Goal: Task Accomplishment & Management: Use online tool/utility

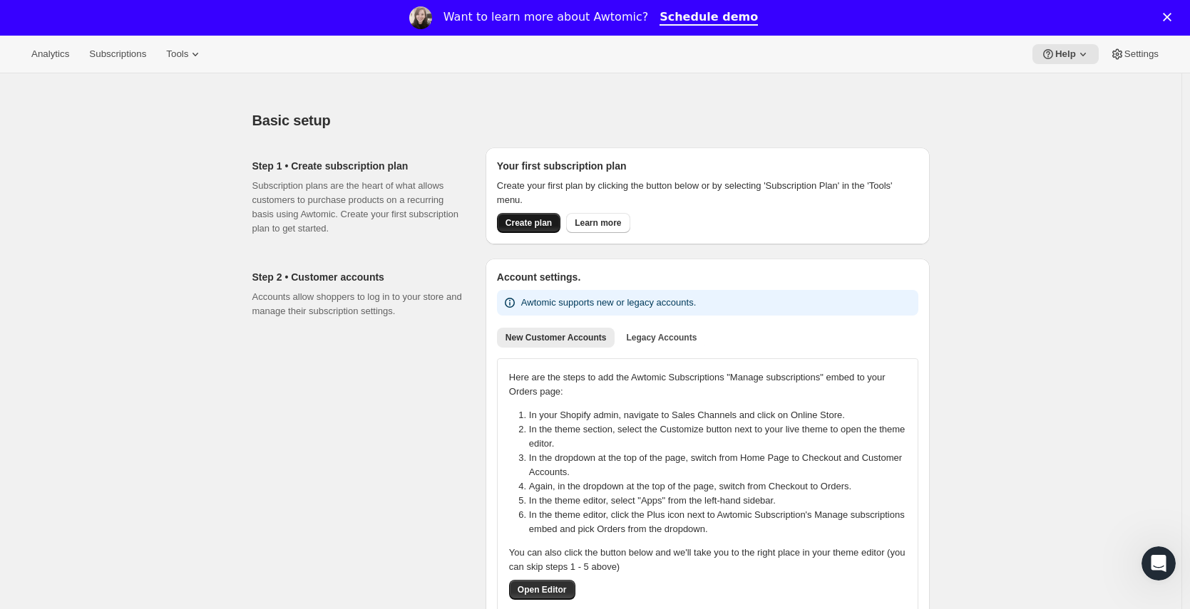
click at [519, 224] on span "Create plan" at bounding box center [528, 222] width 46 height 11
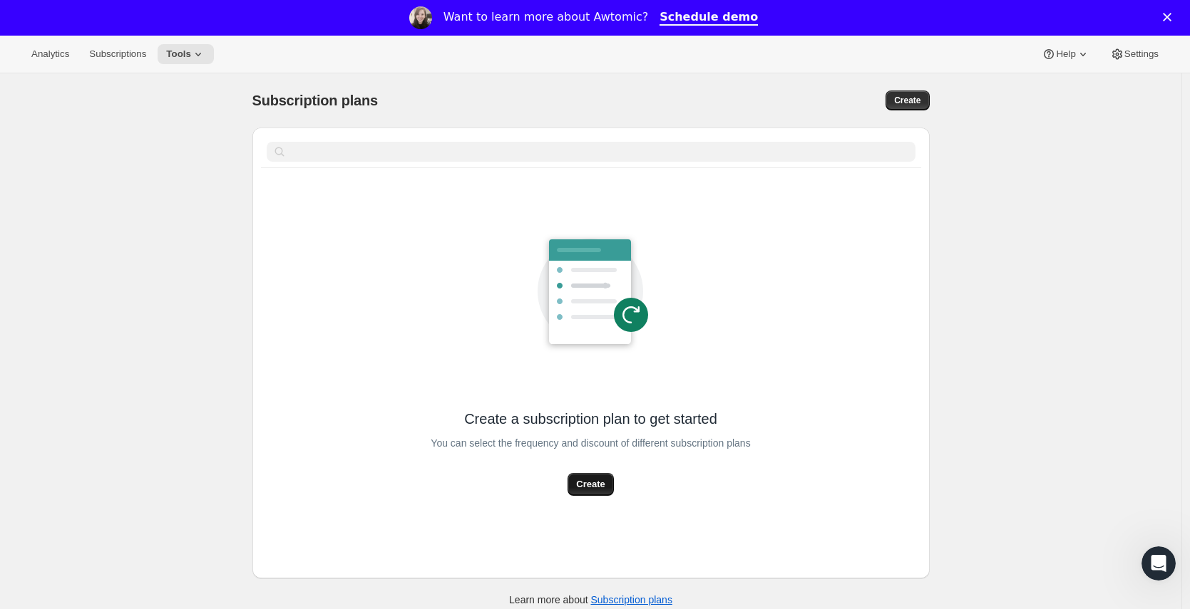
click at [600, 479] on span "Create" at bounding box center [590, 485] width 29 height 14
select select "WEEK"
select select "MONTH"
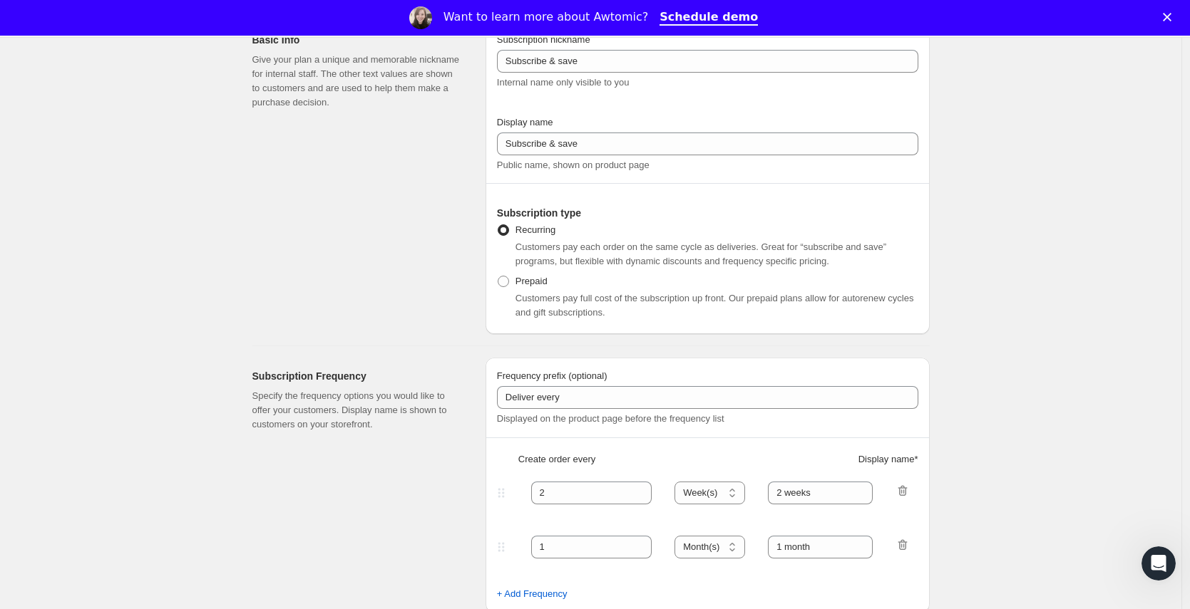
scroll to position [116, 0]
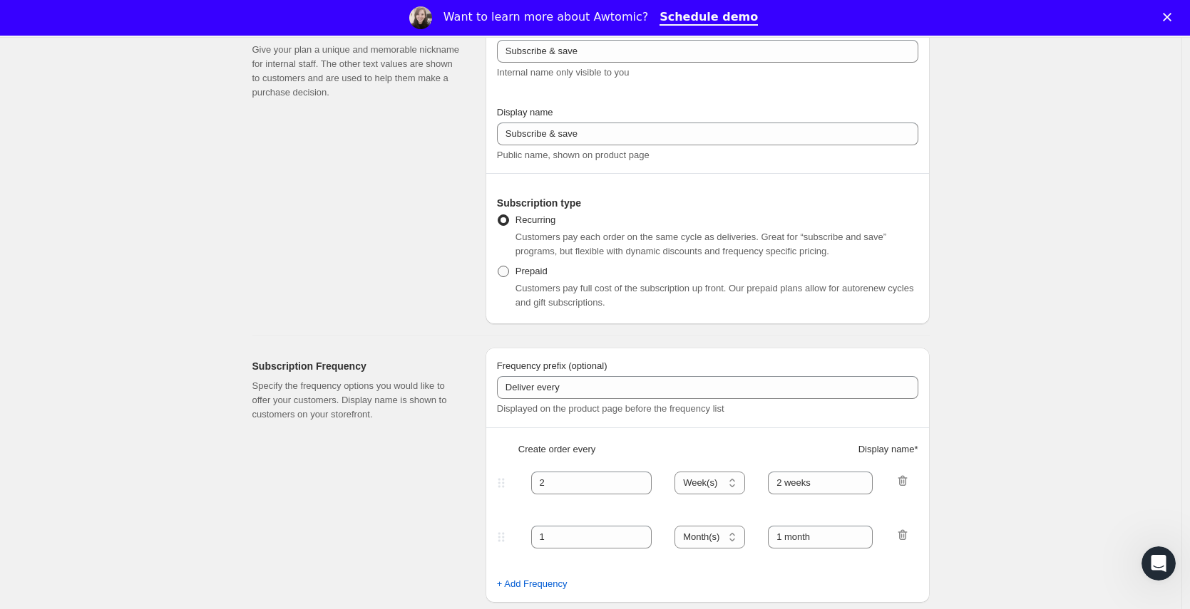
click at [535, 266] on span "Prepaid" at bounding box center [531, 271] width 32 height 11
click at [498, 266] on input "Prepaid" at bounding box center [498, 266] width 1 height 1
radio input "true"
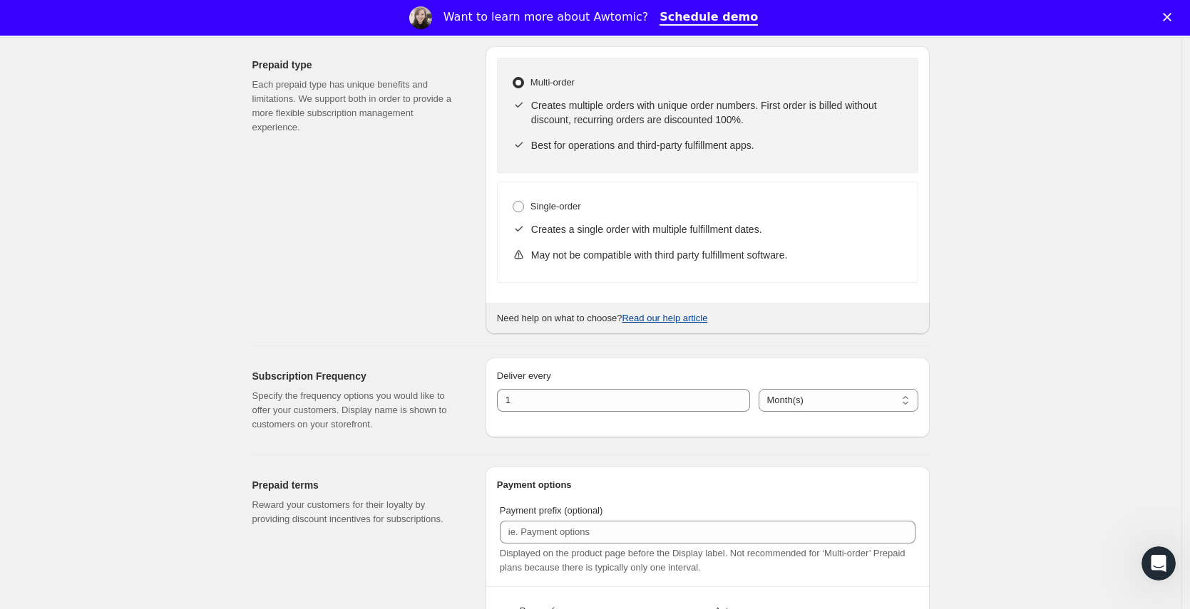
scroll to position [553, 0]
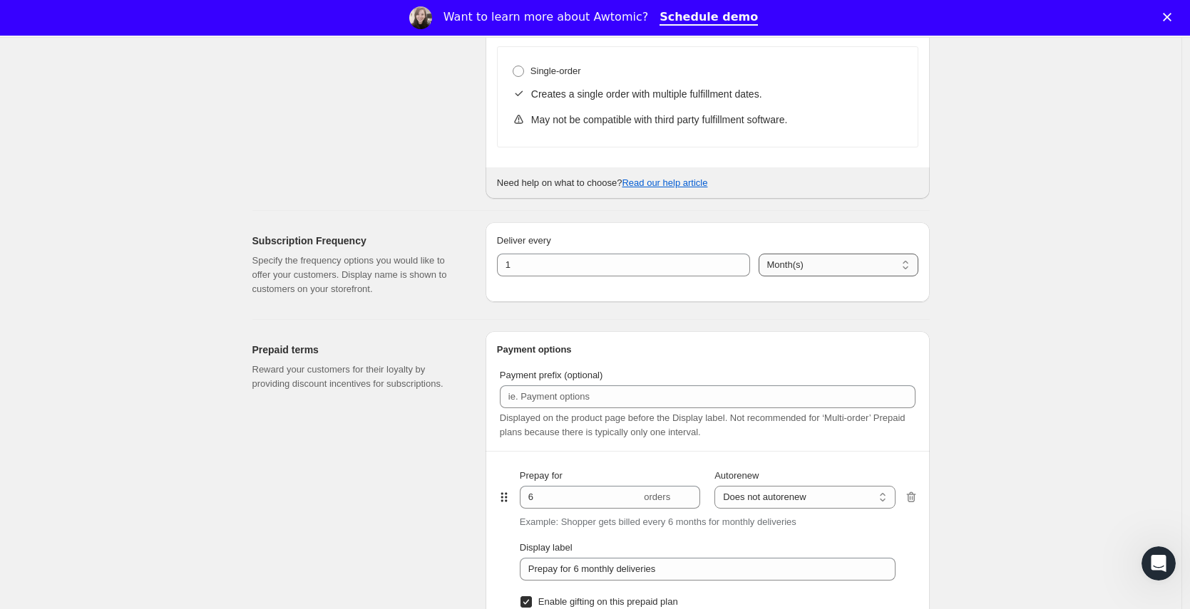
click at [811, 255] on select "Day(s) Week(s) Month(s) Year(s)" at bounding box center [838, 265] width 160 height 23
click at [758, 254] on select "Day(s) Week(s) Month(s) Year(s)" at bounding box center [838, 265] width 160 height 23
click at [719, 324] on div "Prepaid terms Reward your customers for their loyalty by providing discount inc…" at bounding box center [585, 617] width 689 height 594
click at [823, 275] on select "Day(s) Week(s) Month(s) Year(s)" at bounding box center [838, 265] width 158 height 23
select select "DAY"
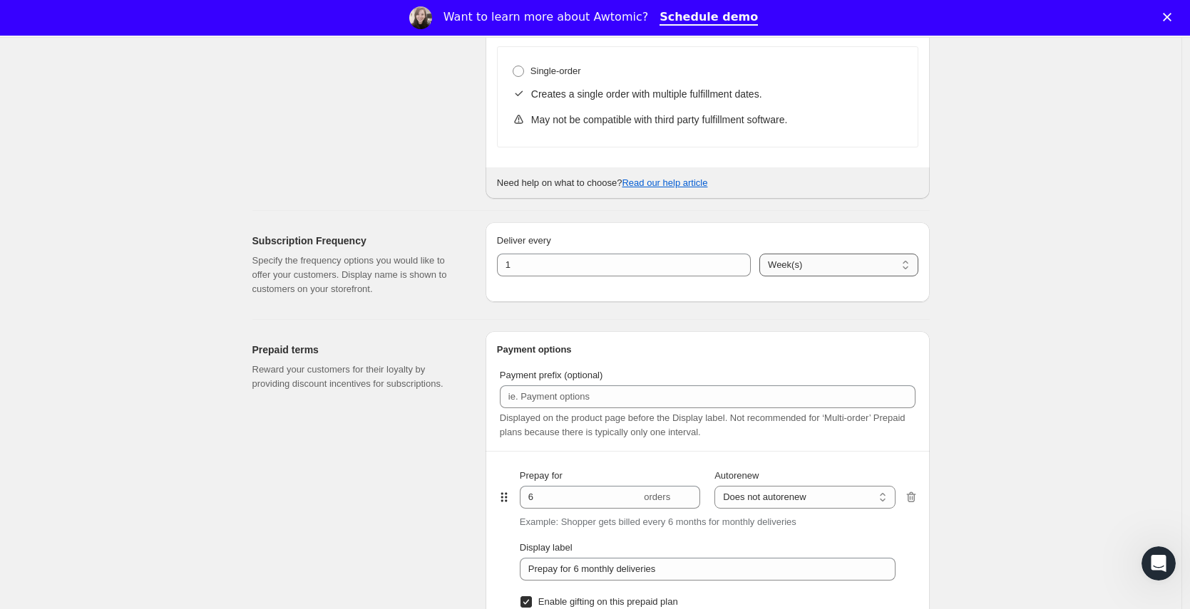
click at [759, 254] on select "Day(s) Week(s) Month(s) Year(s)" at bounding box center [838, 265] width 158 height 23
click at [522, 263] on input "1" at bounding box center [614, 265] width 235 height 23
type input "3.5"
click at [525, 302] on div "Deliver every 3.5 Day(s) Week(s) Month(s) Year(s) Day(s)" at bounding box center [707, 262] width 444 height 80
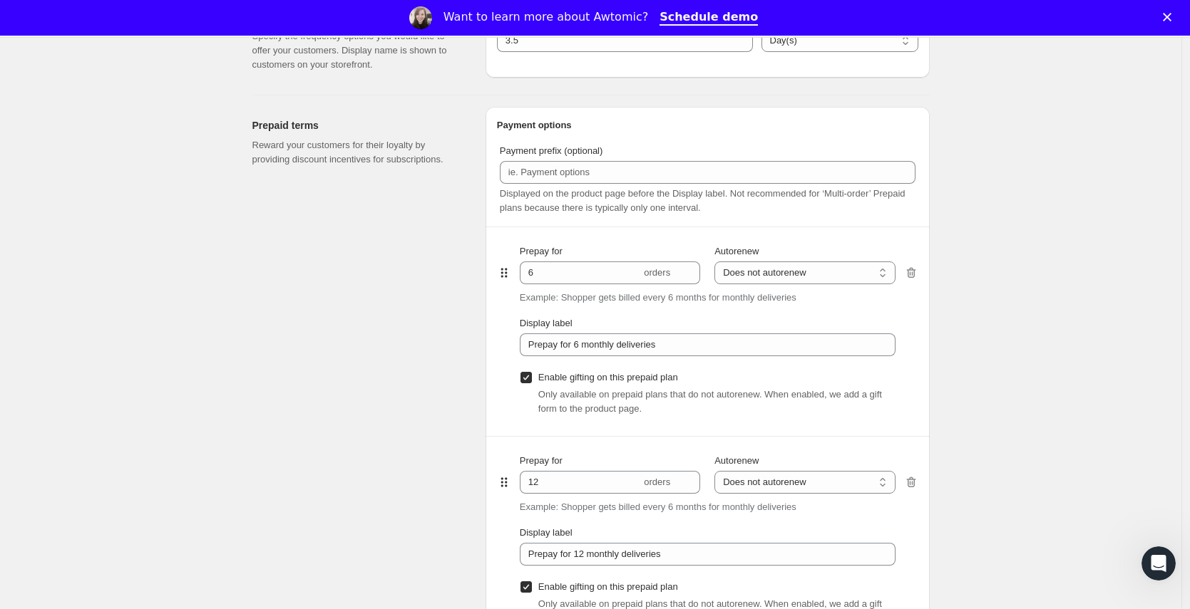
scroll to position [804, 0]
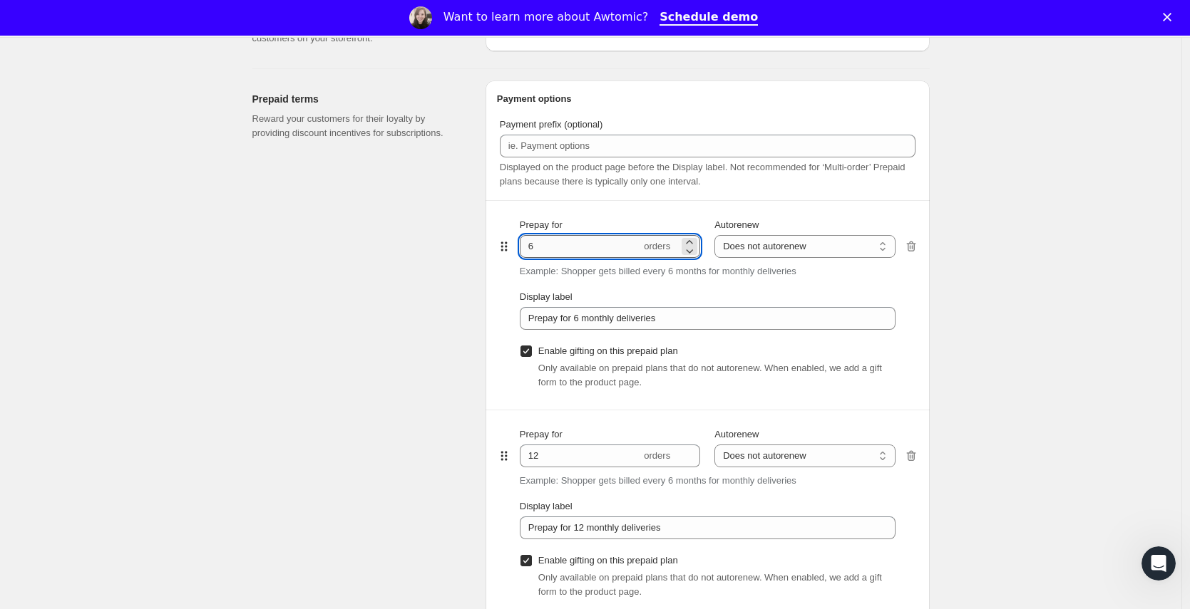
drag, startPoint x: 572, startPoint y: 252, endPoint x: 528, endPoint y: 253, distance: 44.2
click at [528, 253] on input "6" at bounding box center [580, 246] width 121 height 23
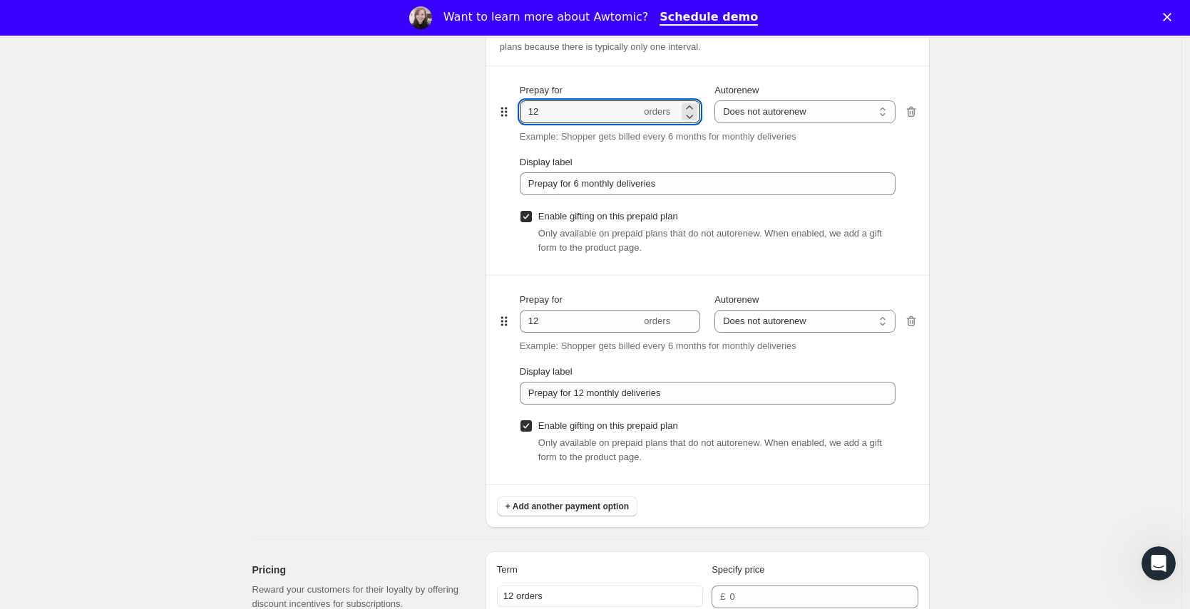
scroll to position [940, 0]
click at [915, 317] on icon "button" at bounding box center [910, 321] width 9 height 11
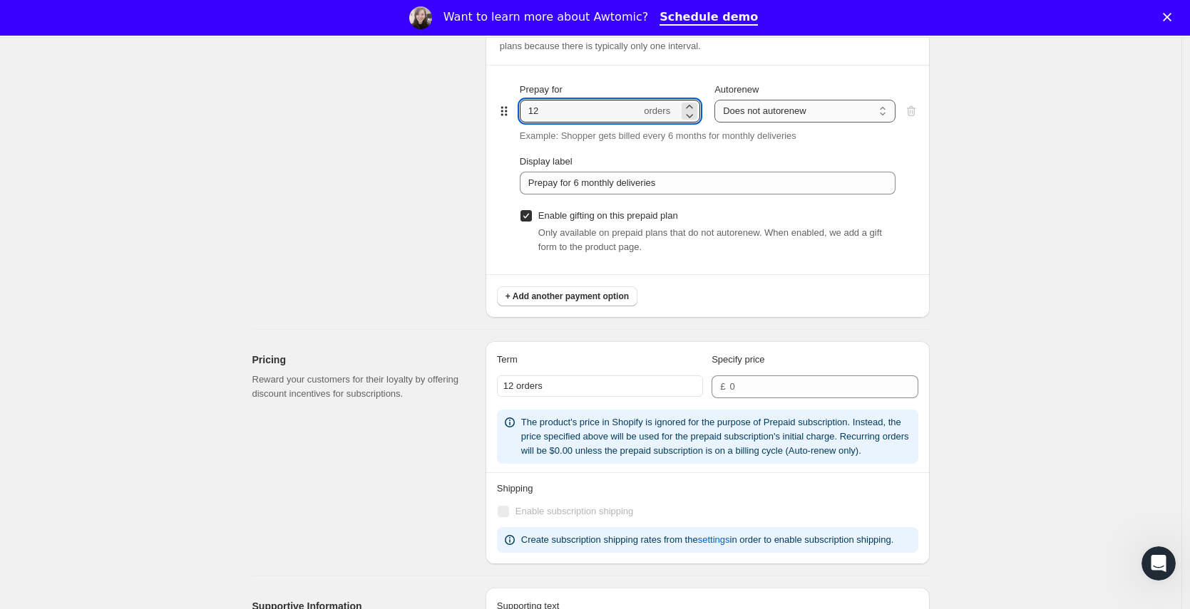
type input "12"
click at [823, 103] on select "Does not autorenew Renews after prepaid period" at bounding box center [804, 111] width 180 height 23
select select "ENABLED"
click at [718, 100] on select "Does not autorenew Renews after prepaid period" at bounding box center [804, 111] width 180 height 23
type input "Prepay for 6 monthly deliveries, Autorenews"
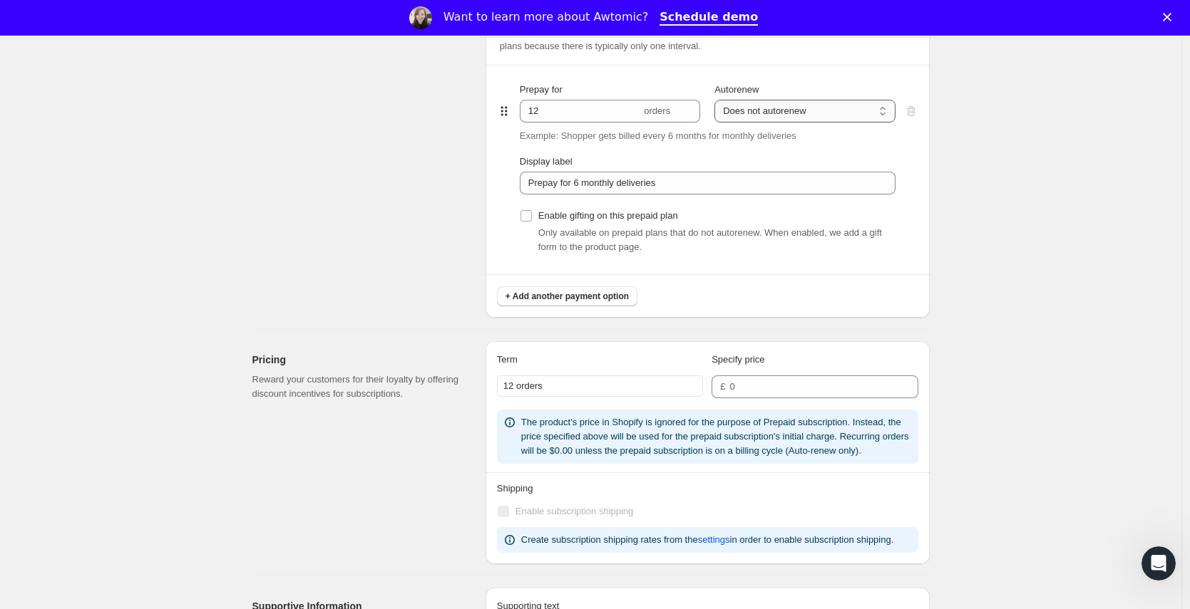
checkbox input "false"
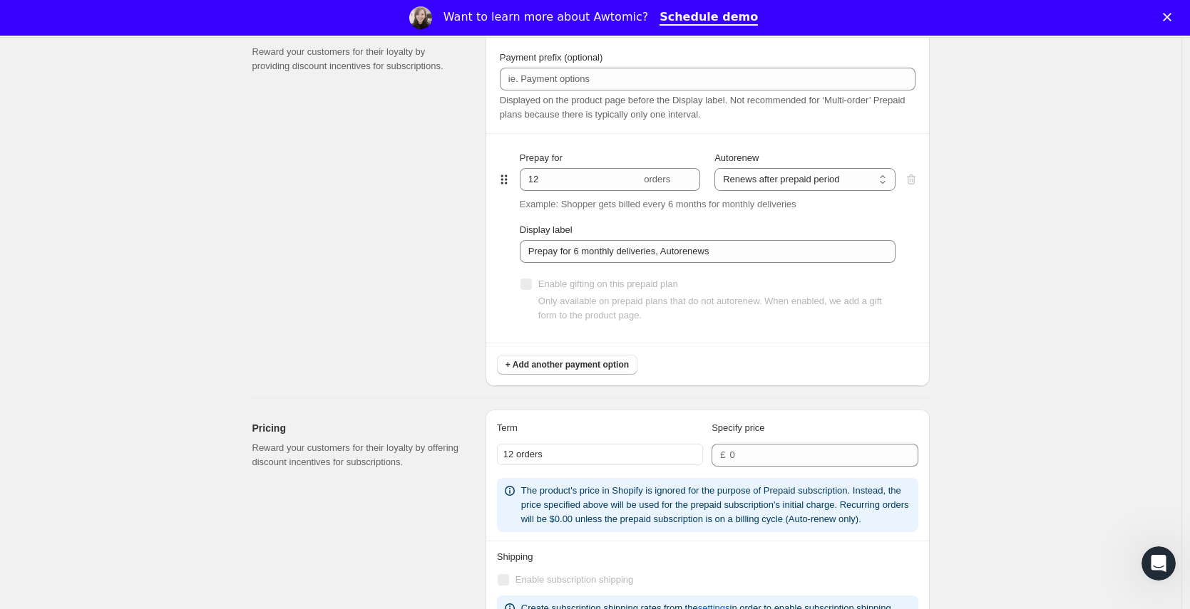
scroll to position [838, 0]
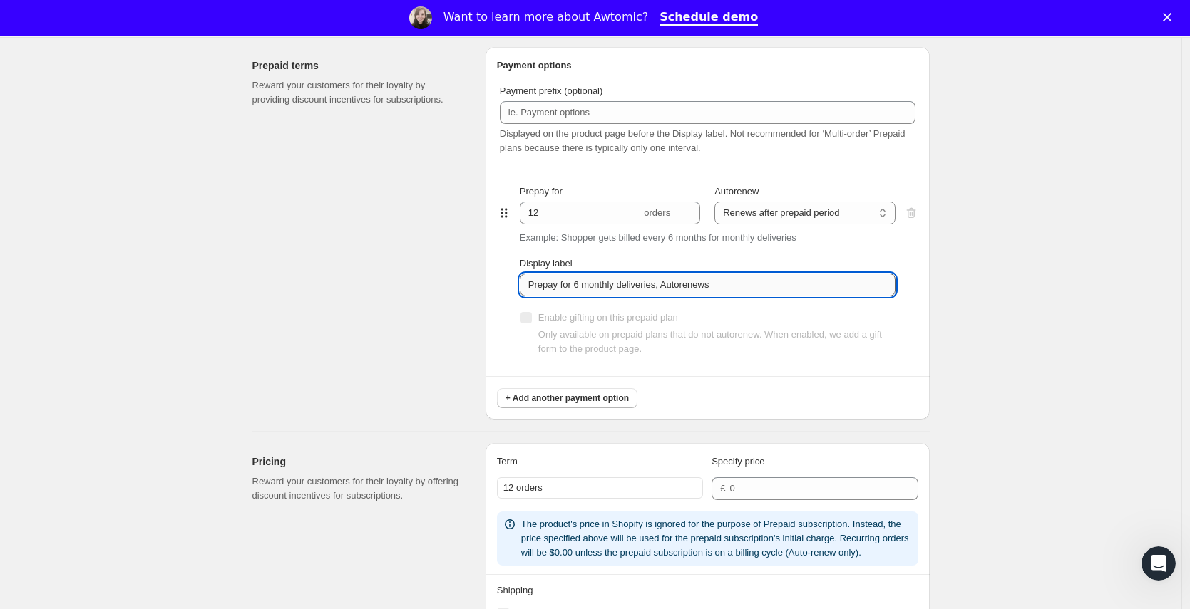
click at [609, 276] on input "Prepay for 6 monthly deliveries, Autorenews" at bounding box center [708, 285] width 376 height 23
click at [585, 284] on input "Prepay for 6 monthly deliveries, Autorenews" at bounding box center [708, 285] width 376 height 23
click at [580, 284] on input "Prepay for 6 monthly deliveries, Autorenews" at bounding box center [708, 285] width 376 height 23
click at [853, 369] on div "Enable gifting on this prepaid plan Only available on prepaid plans that do not…" at bounding box center [708, 337] width 376 height 80
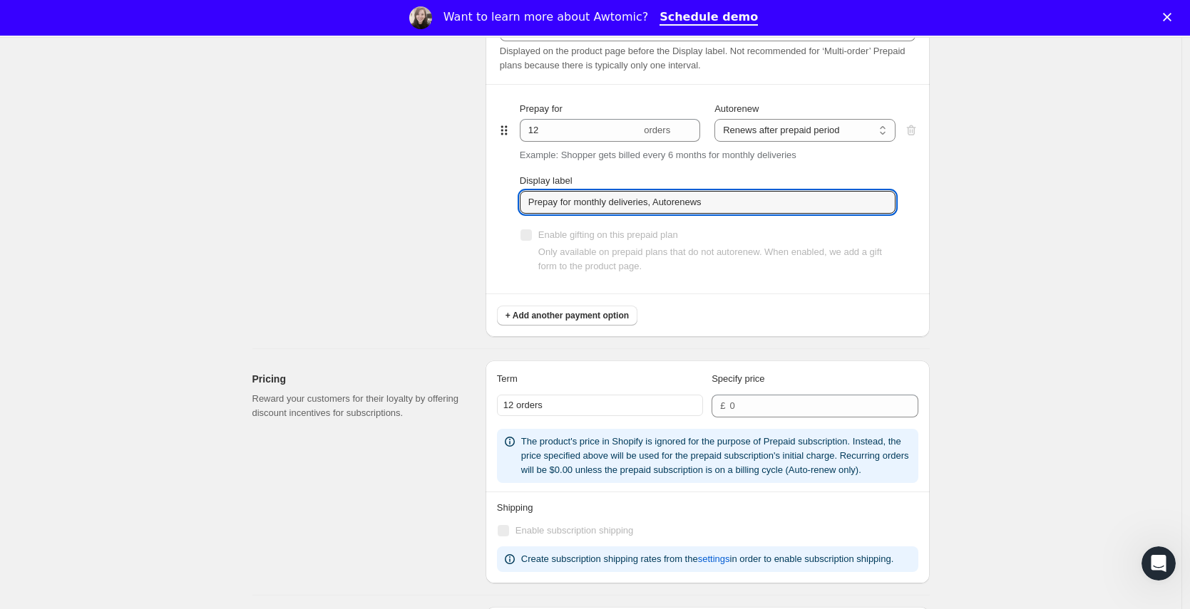
scroll to position [1123, 0]
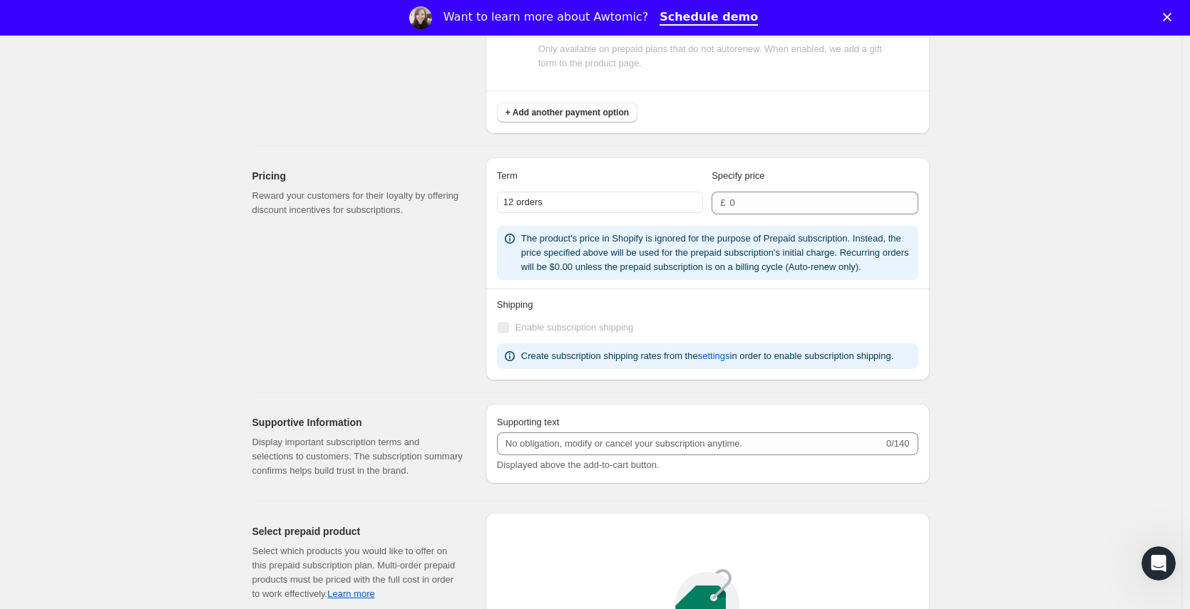
type input "Prepay for monthly deliveries, Autorenews"
click at [767, 186] on div "Term Specify price" at bounding box center [707, 180] width 421 height 23
drag, startPoint x: 762, startPoint y: 202, endPoint x: 725, endPoint y: 193, distance: 38.0
click at [725, 193] on div "£" at bounding box center [814, 203] width 206 height 23
type input "200"
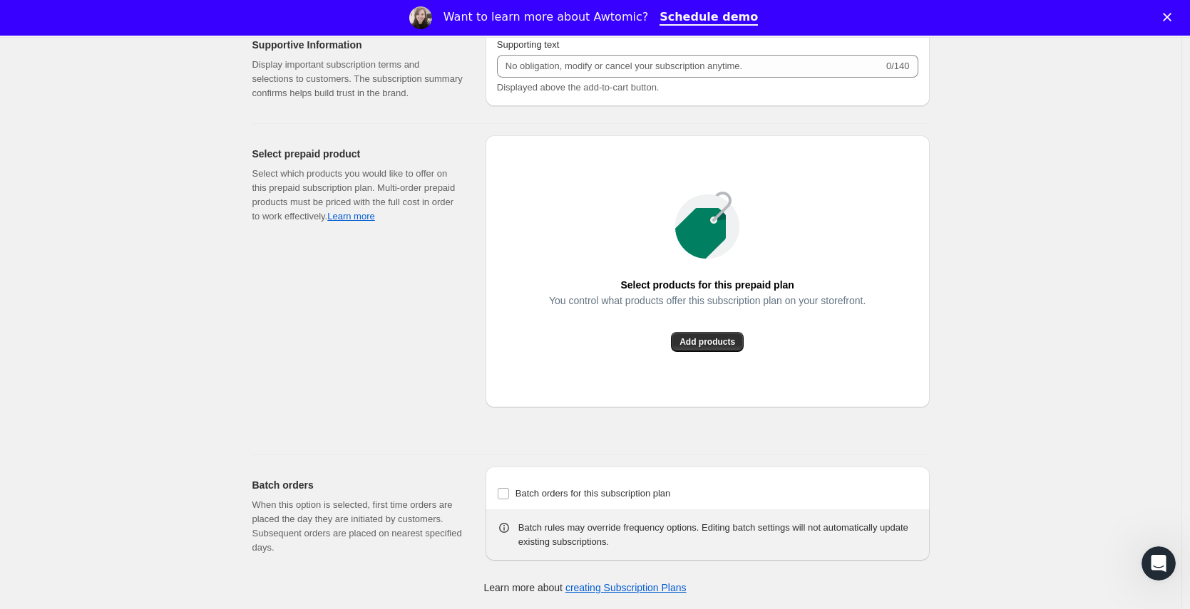
scroll to position [1564, 0]
click at [607, 491] on span "Batch orders for this subscription plan" at bounding box center [592, 493] width 155 height 11
click at [509, 491] on input "Batch orders for this subscription plan" at bounding box center [503, 493] width 11 height 11
checkbox input "true"
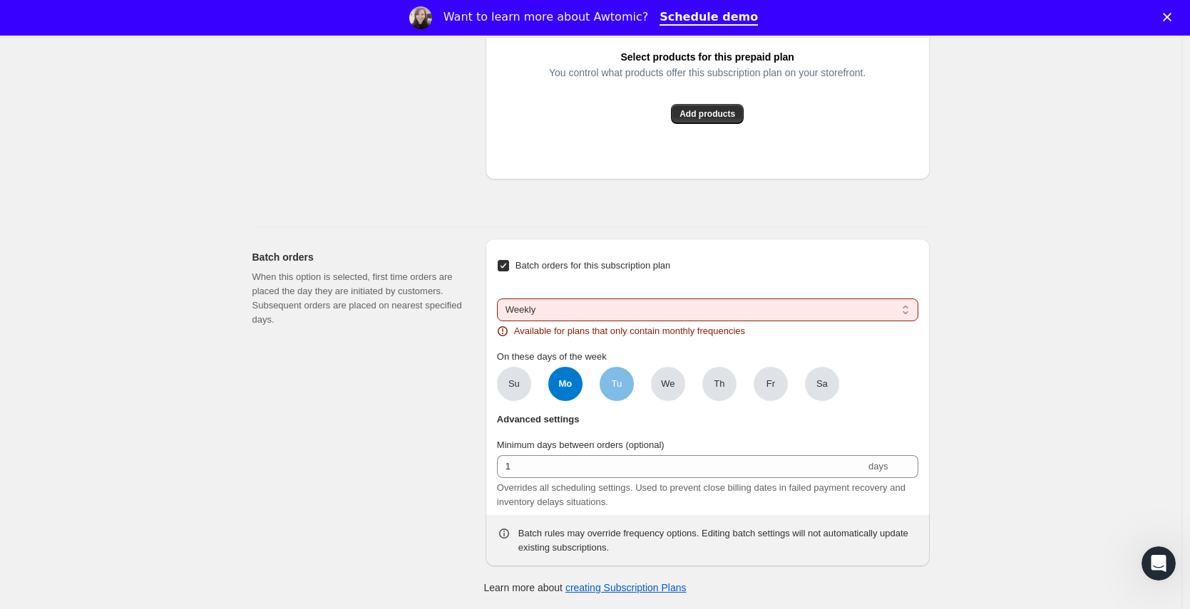
scroll to position [1792, 0]
click at [572, 311] on select "Weekly Monthly Yearly" at bounding box center [707, 310] width 421 height 23
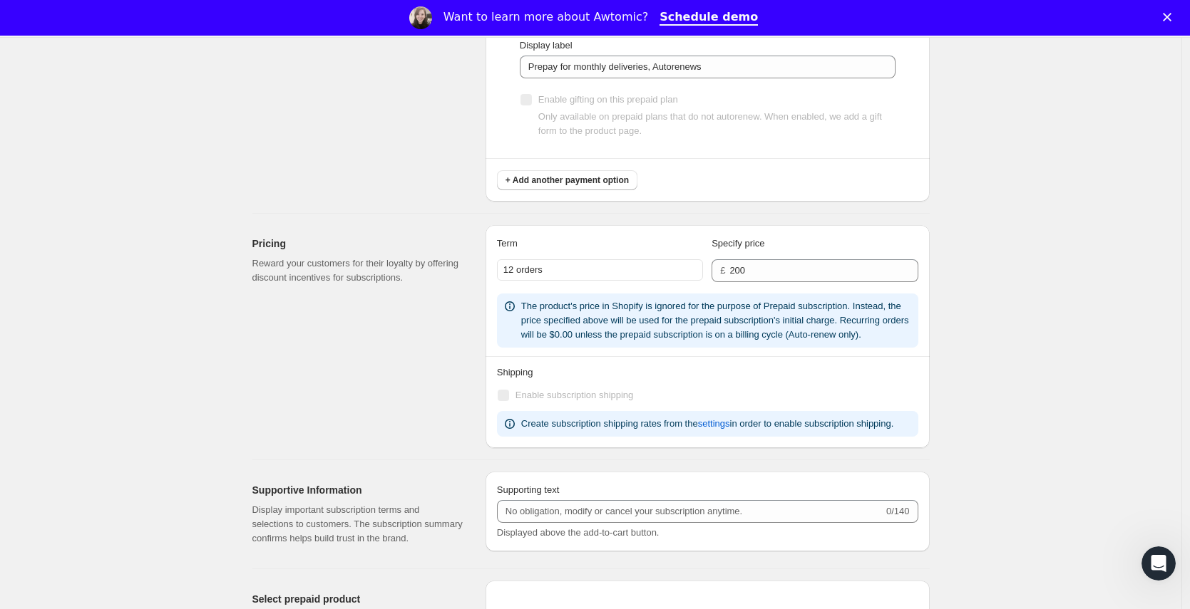
scroll to position [747, 0]
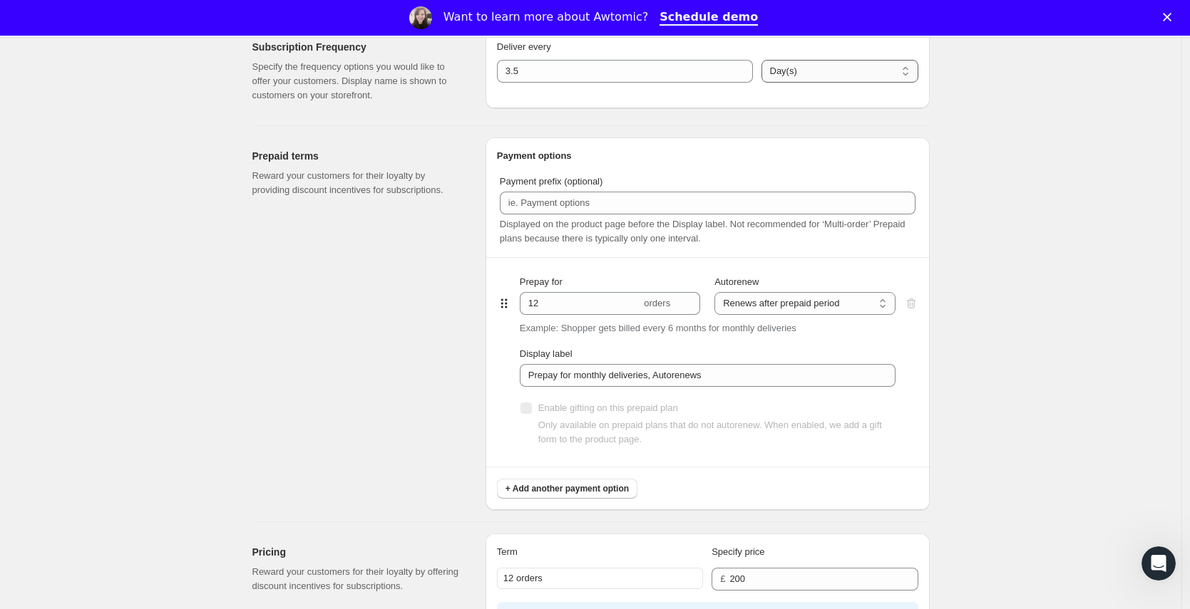
click at [804, 61] on select "Day(s) Week(s) Month(s) Year(s)" at bounding box center [839, 71] width 157 height 23
click at [761, 60] on select "Day(s) Week(s) Month(s) Year(s)" at bounding box center [839, 71] width 157 height 23
click at [753, 140] on div "Payment options Payment prefix (optional) Displayed on the product page before …" at bounding box center [707, 324] width 444 height 373
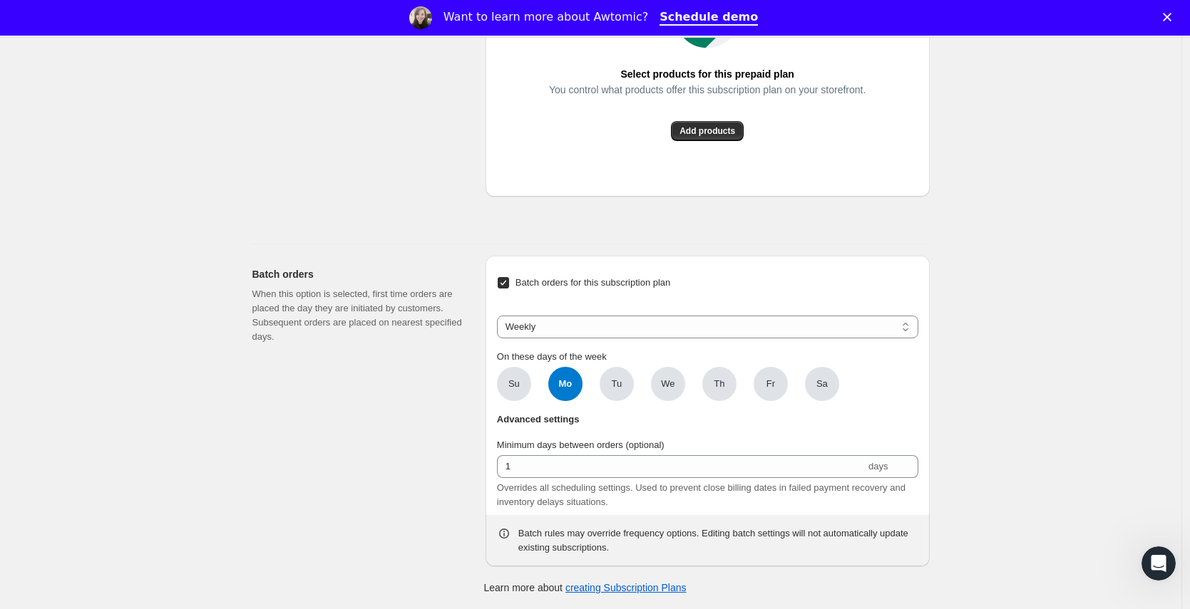
scroll to position [1775, 0]
click at [669, 379] on span "We" at bounding box center [668, 384] width 14 height 14
click at [0, 0] on input "We" at bounding box center [0, 0] width 0 height 0
click at [567, 390] on span "Mo" at bounding box center [565, 384] width 34 height 34
click input "Mo" at bounding box center [0, 0] width 0 height 0
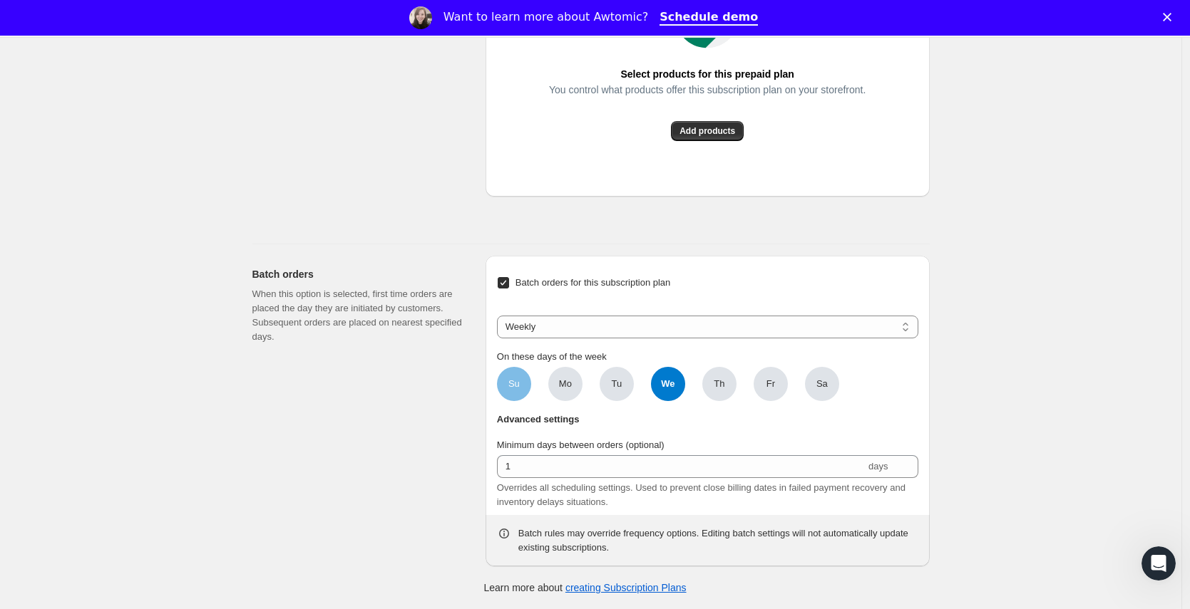
click at [509, 376] on span "Su" at bounding box center [514, 384] width 34 height 34
click at [0, 0] on input "Su" at bounding box center [0, 0] width 0 height 0
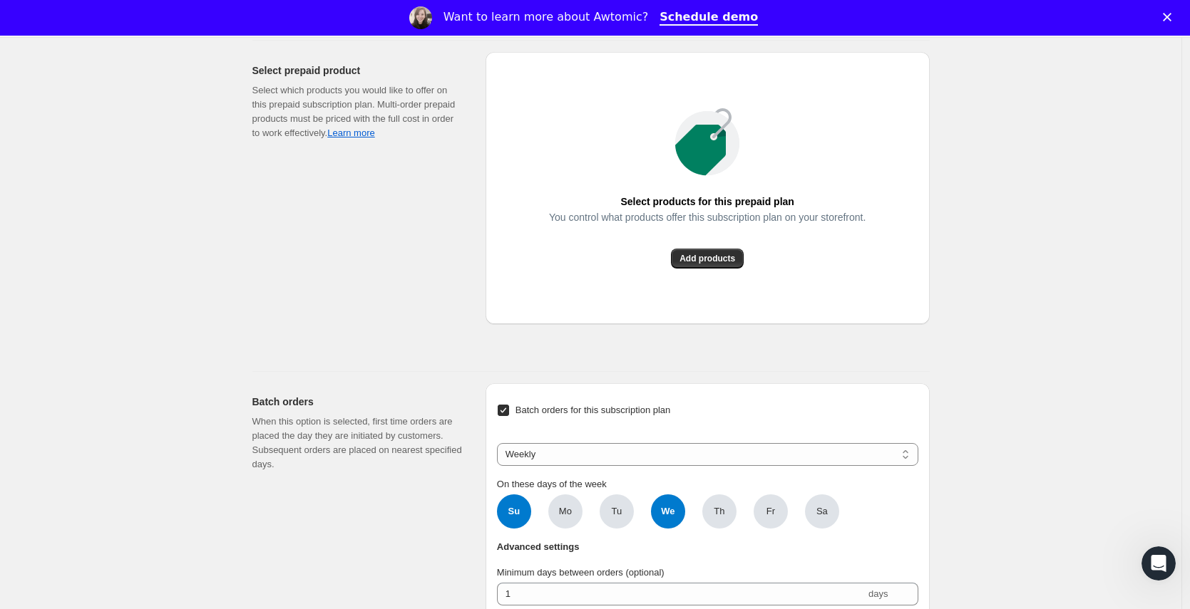
scroll to position [1660, 0]
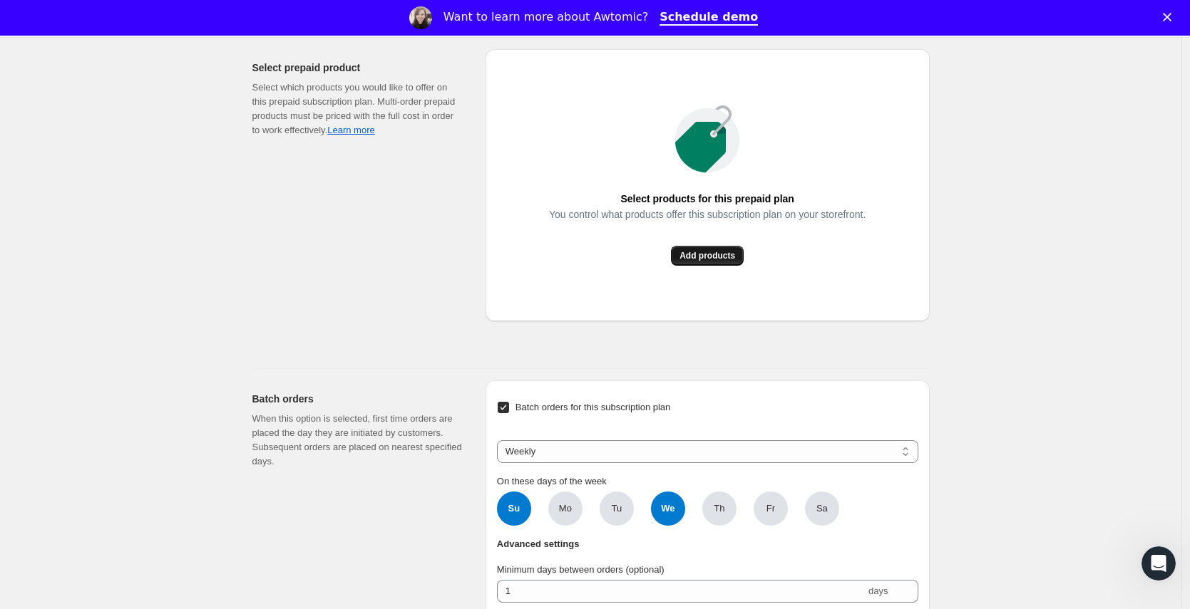
click at [716, 262] on span "Add products" at bounding box center [707, 255] width 56 height 11
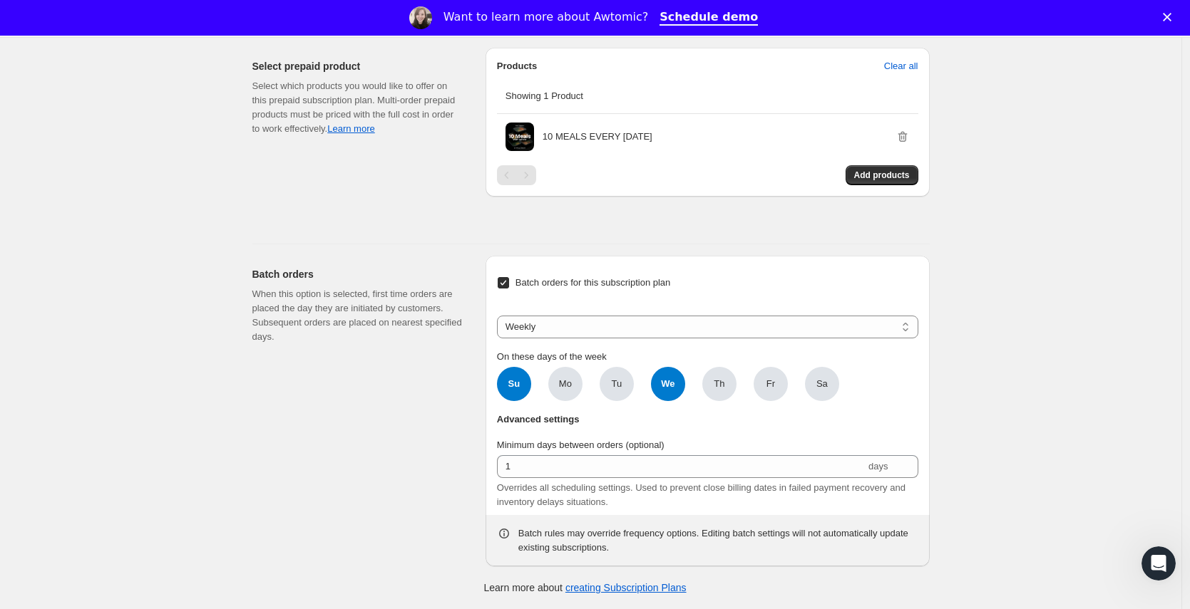
scroll to position [1704, 0]
click at [667, 387] on span "We" at bounding box center [668, 384] width 34 height 34
click input "We" at bounding box center [0, 0] width 0 height 0
click at [828, 384] on span "Sa" at bounding box center [821, 384] width 11 height 14
click at [0, 0] on input "Sa" at bounding box center [0, 0] width 0 height 0
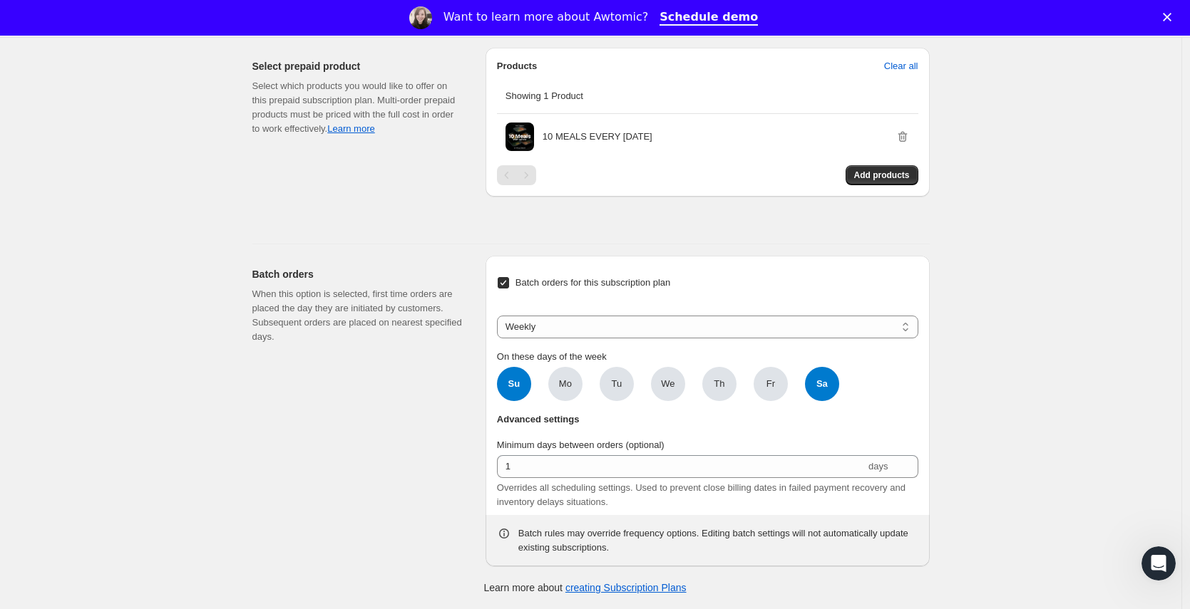
click at [515, 391] on span "Su" at bounding box center [514, 384] width 34 height 34
click input "Su" at bounding box center [0, 0] width 0 height 0
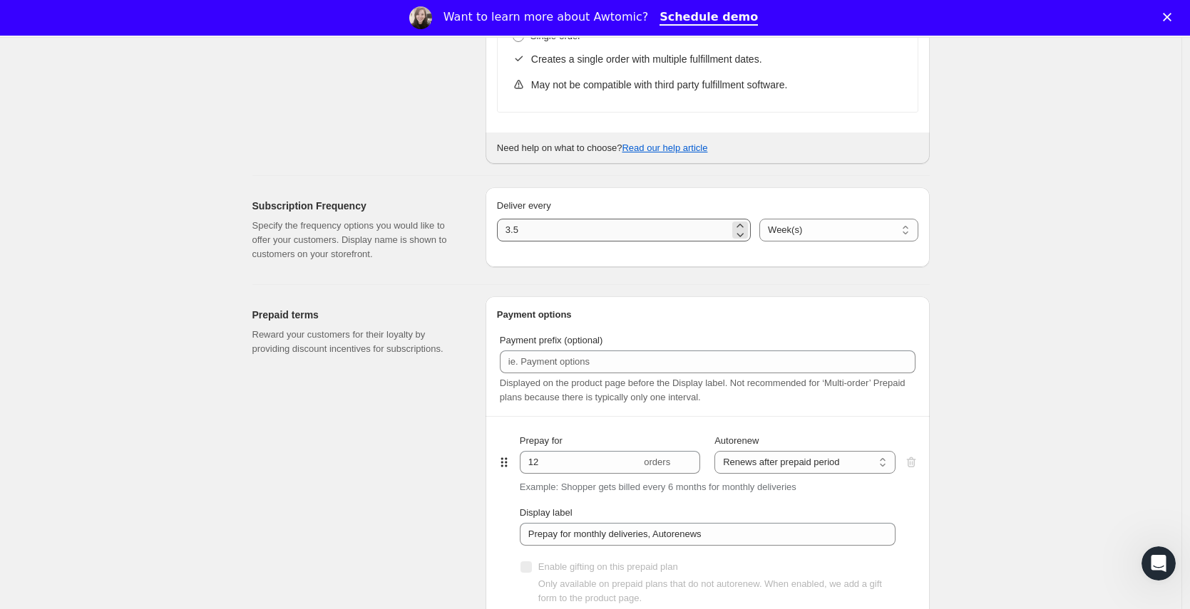
scroll to position [661, 0]
click at [762, 234] on select "Day(s) Week(s) Month(s) Year(s)" at bounding box center [838, 229] width 158 height 23
select select "DAY"
click at [759, 218] on select "Day(s) Week(s) Month(s) Year(s)" at bounding box center [838, 229] width 158 height 23
click at [803, 193] on div "Deliver every 3.5 Day(s) Week(s) Month(s) Year(s) Day(s)" at bounding box center [707, 227] width 444 height 80
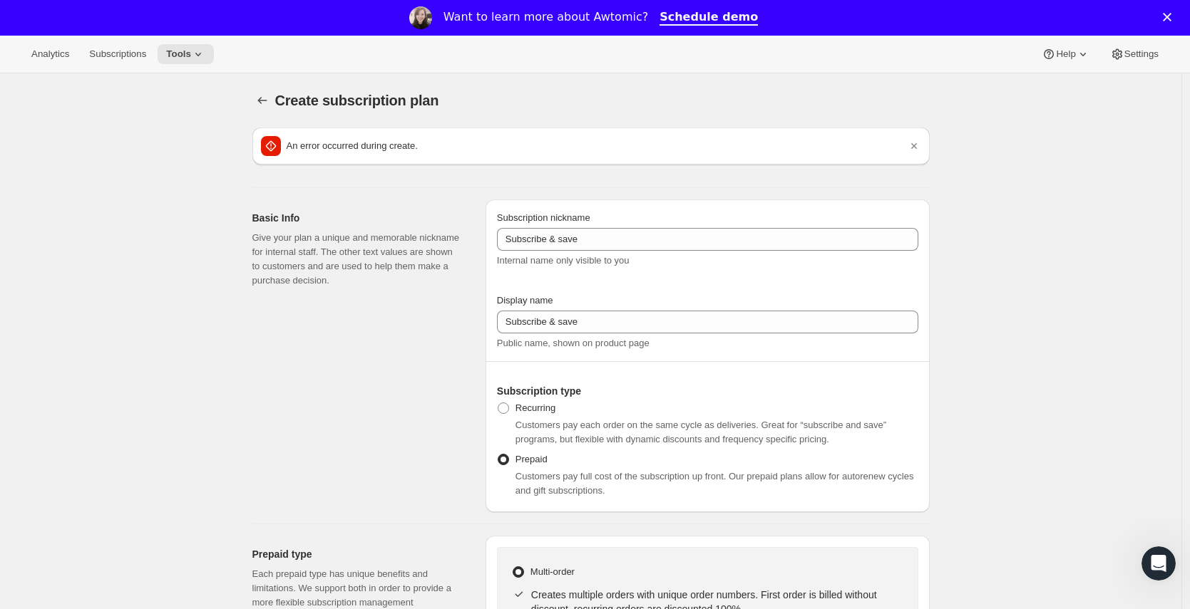
scroll to position [453, 0]
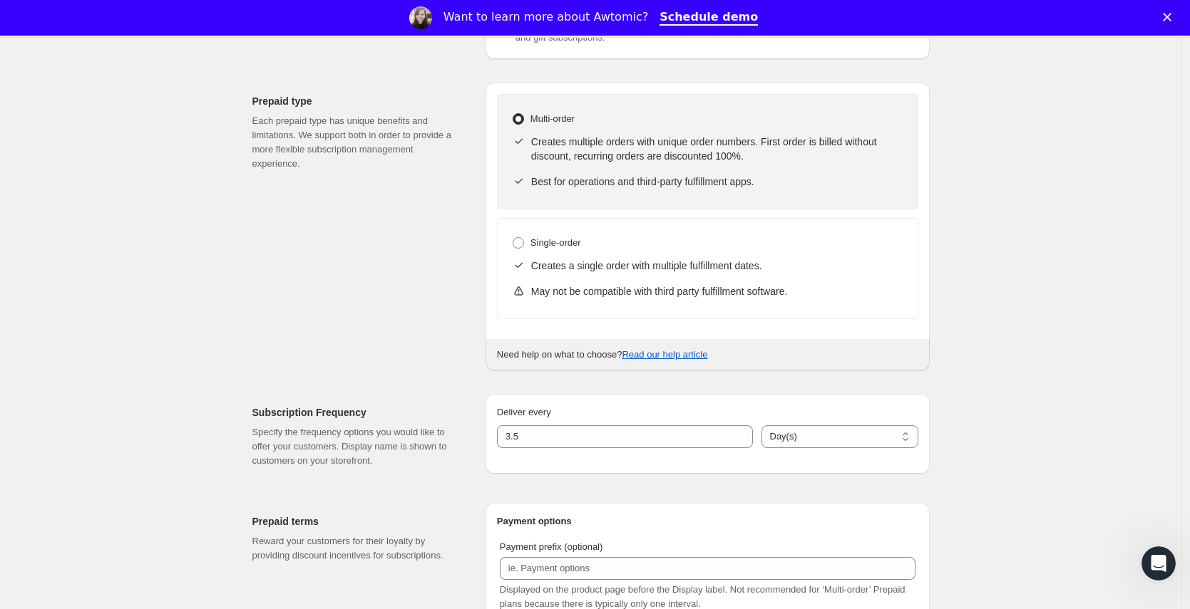
click at [610, 422] on div "Deliver every 3.5 Day(s) Week(s) Month(s) Year(s) Day(s)" at bounding box center [707, 427] width 421 height 43
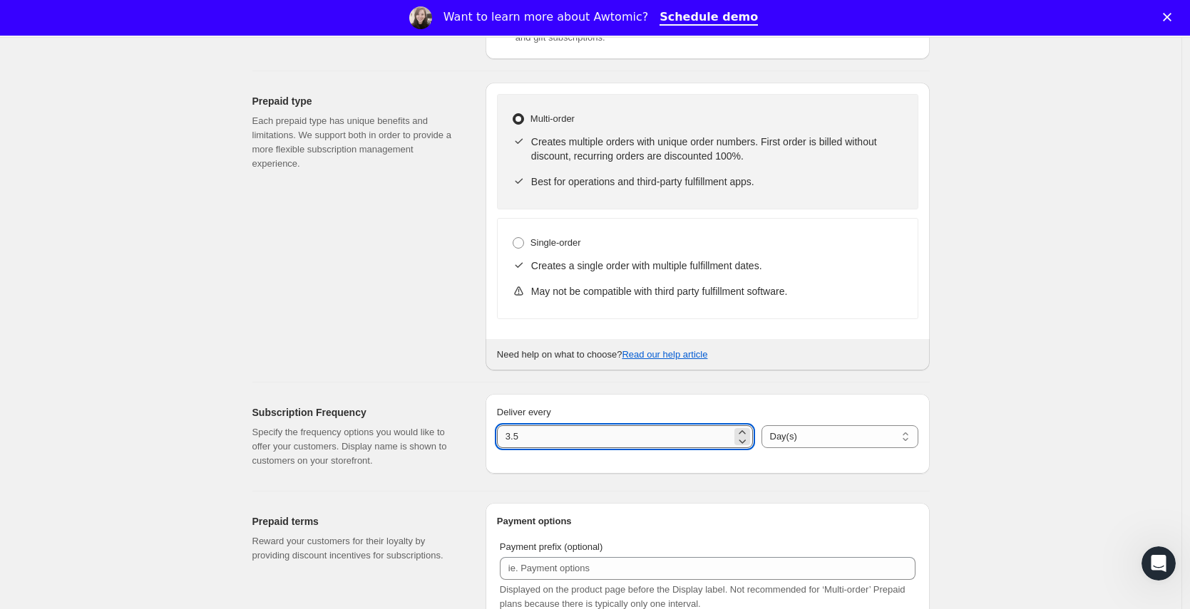
click at [599, 436] on input "3.5" at bounding box center [614, 437] width 235 height 23
type input "1"
click at [880, 435] on select "Day(s) Week(s) Month(s) Year(s)" at bounding box center [839, 437] width 157 height 23
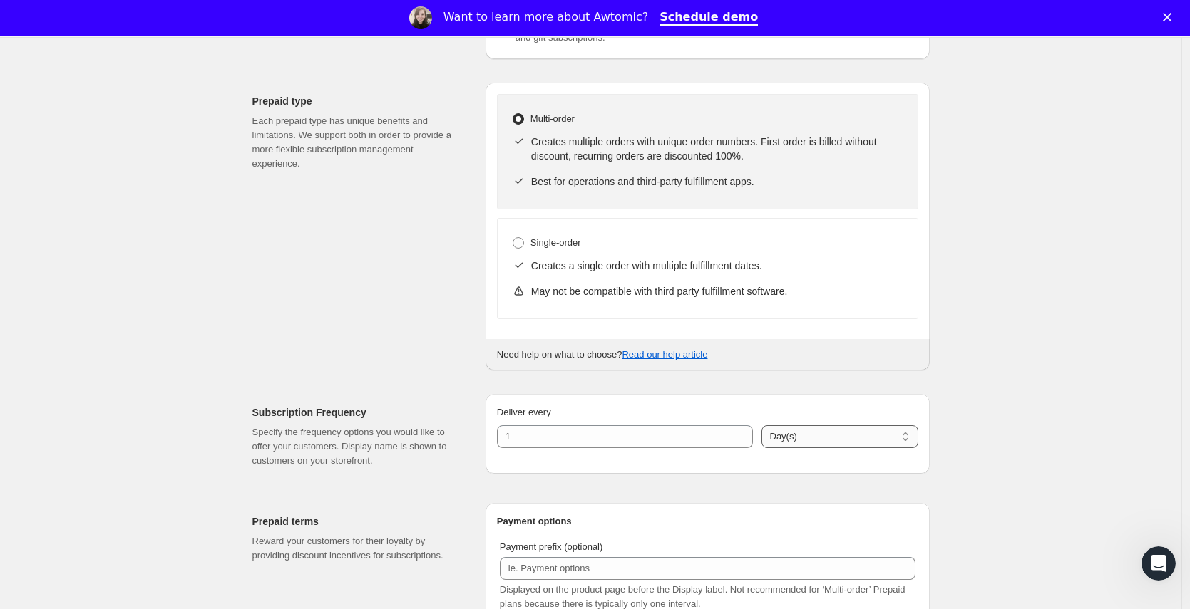
select select "WEEK"
click at [761, 426] on select "Day(s) Week(s) Month(s) Year(s)" at bounding box center [839, 437] width 157 height 23
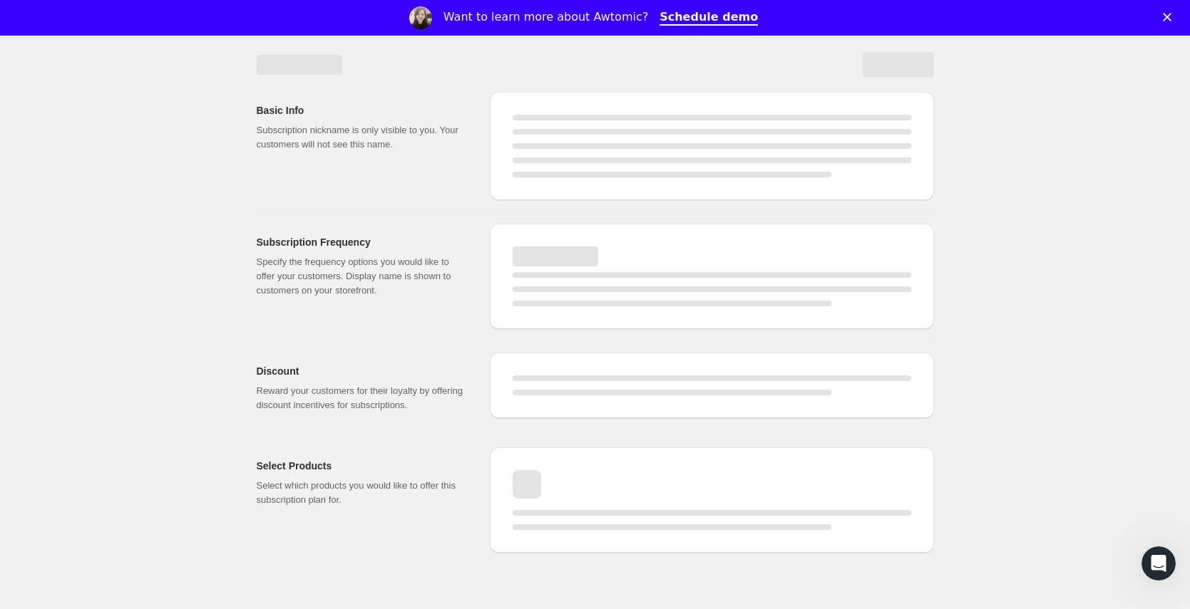
select select "WEEK"
select select "MONTH"
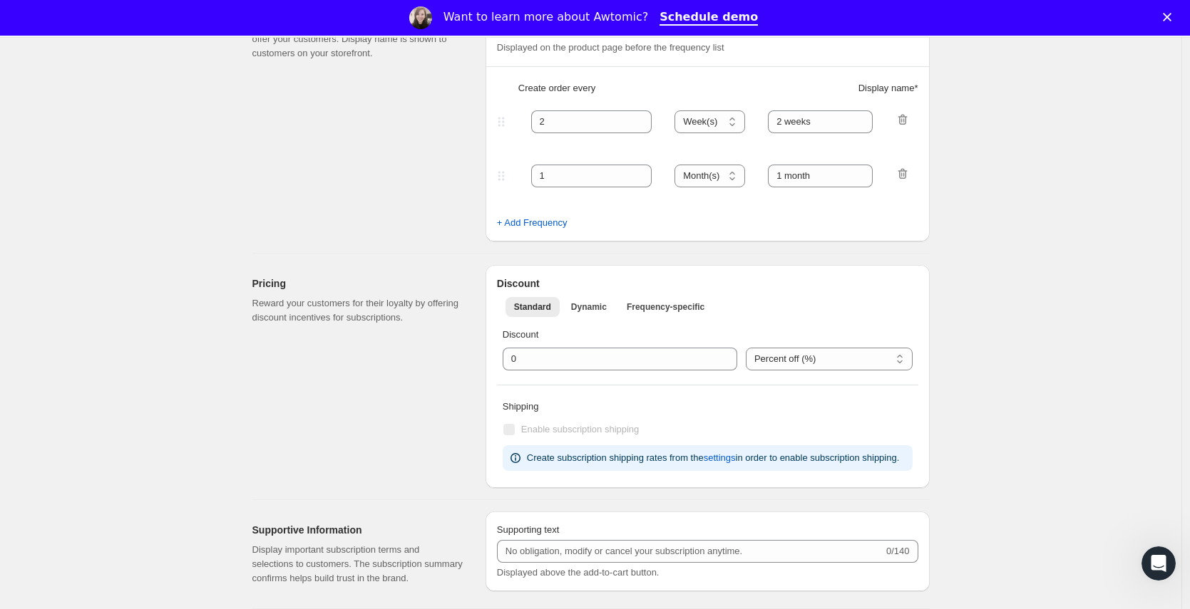
checkbox input "true"
select select "ENABLED"
select select "WEEK"
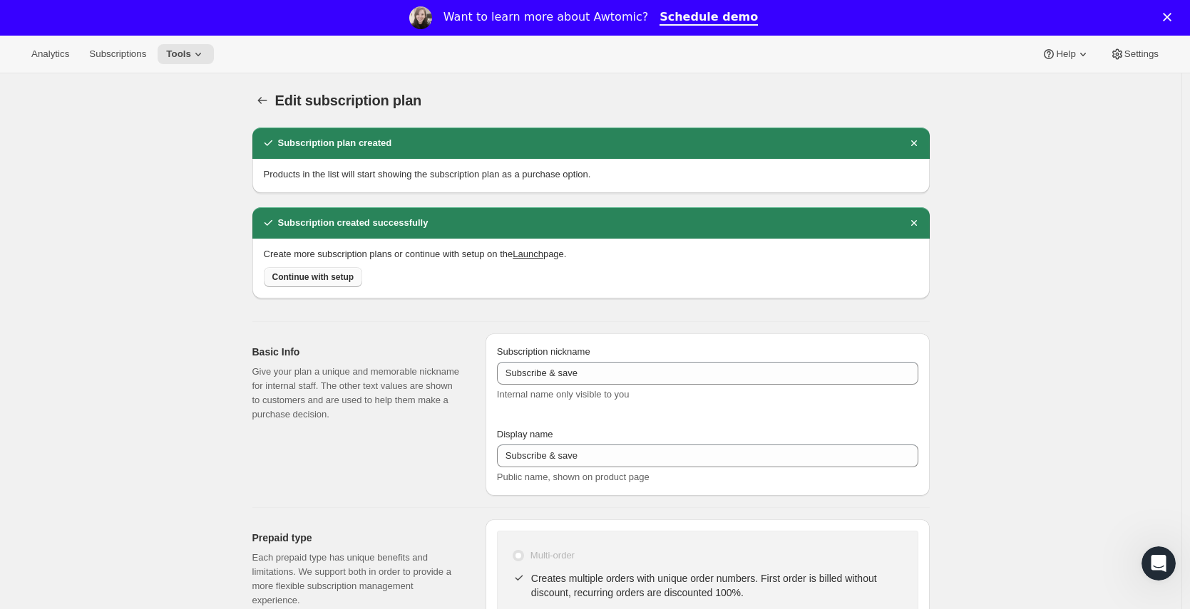
click at [312, 271] on button "Continue with setup" at bounding box center [313, 277] width 99 height 20
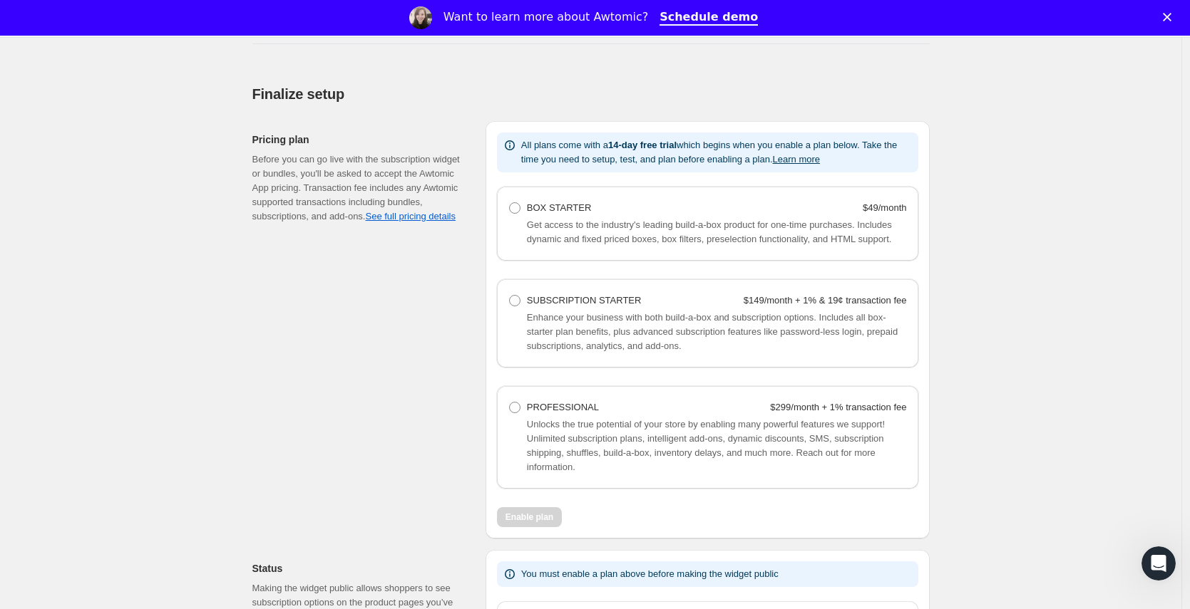
scroll to position [862, 0]
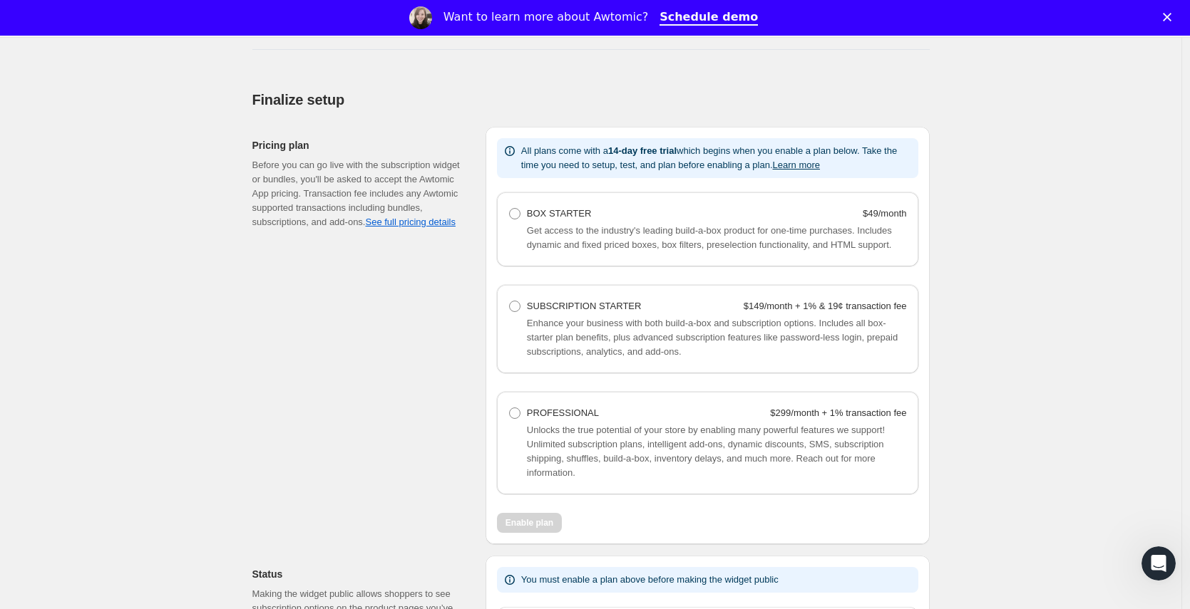
click at [542, 438] on span "Unlocks the true potential of your store by enabling many powerful features we …" at bounding box center [706, 451] width 358 height 53
click at [520, 419] on span at bounding box center [514, 413] width 11 height 11
click at [510, 408] on Professional "PROFESSIONAL $299/month + 1% transaction fee" at bounding box center [509, 408] width 1 height 1
radio Professional "true"
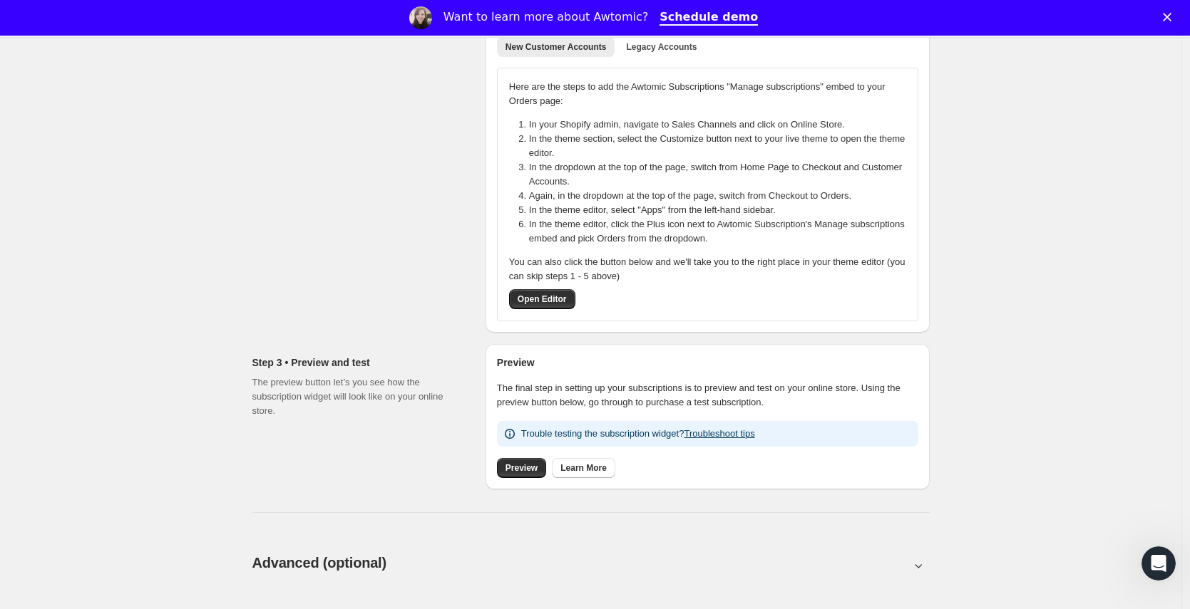
scroll to position [0, 0]
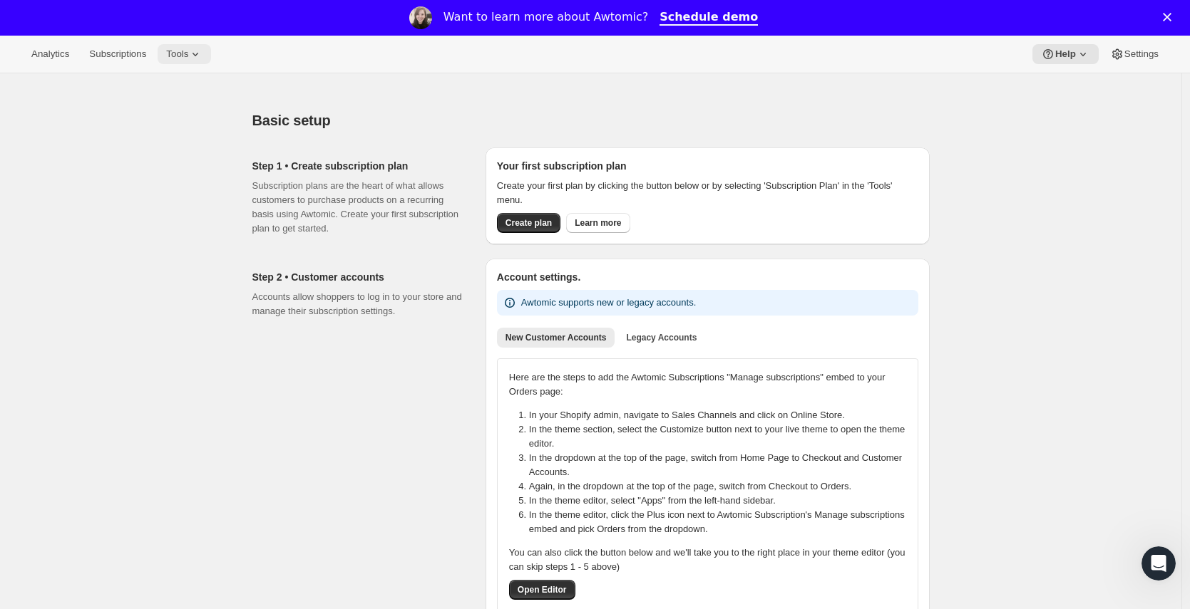
click at [202, 56] on icon at bounding box center [195, 54] width 14 height 14
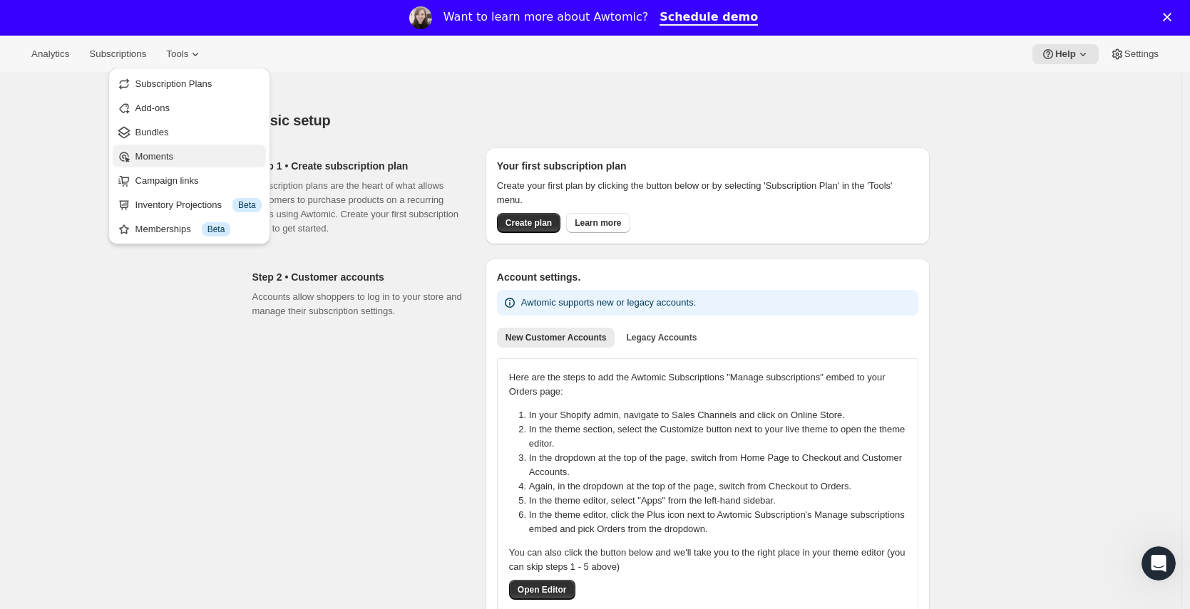
click at [190, 151] on span "Moments" at bounding box center [198, 157] width 126 height 14
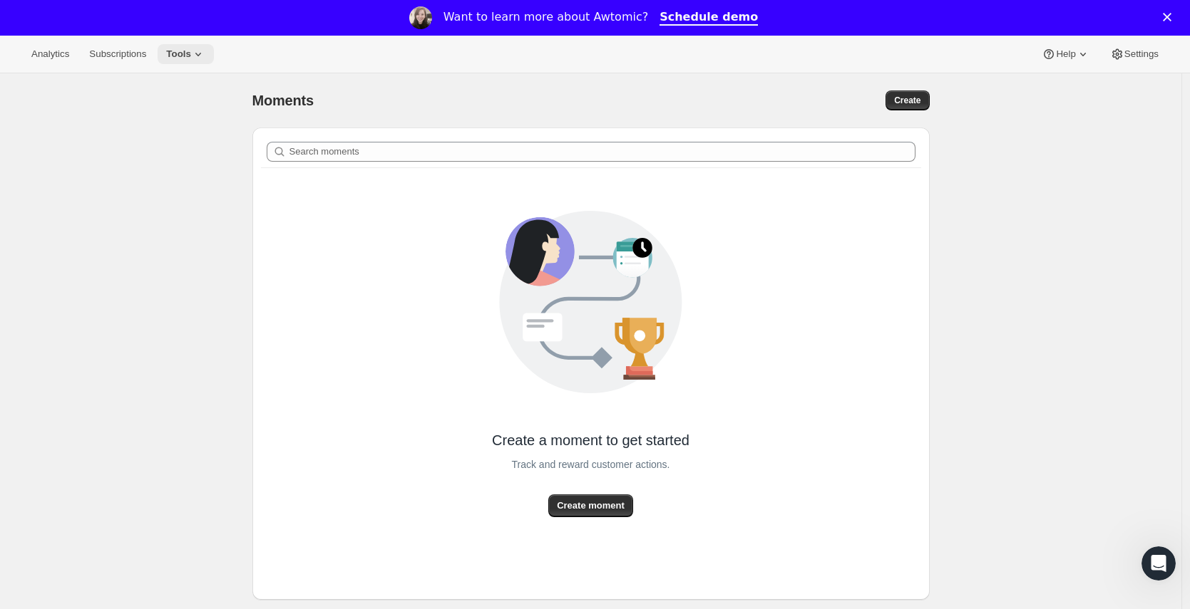
click at [199, 51] on icon at bounding box center [198, 54] width 14 height 14
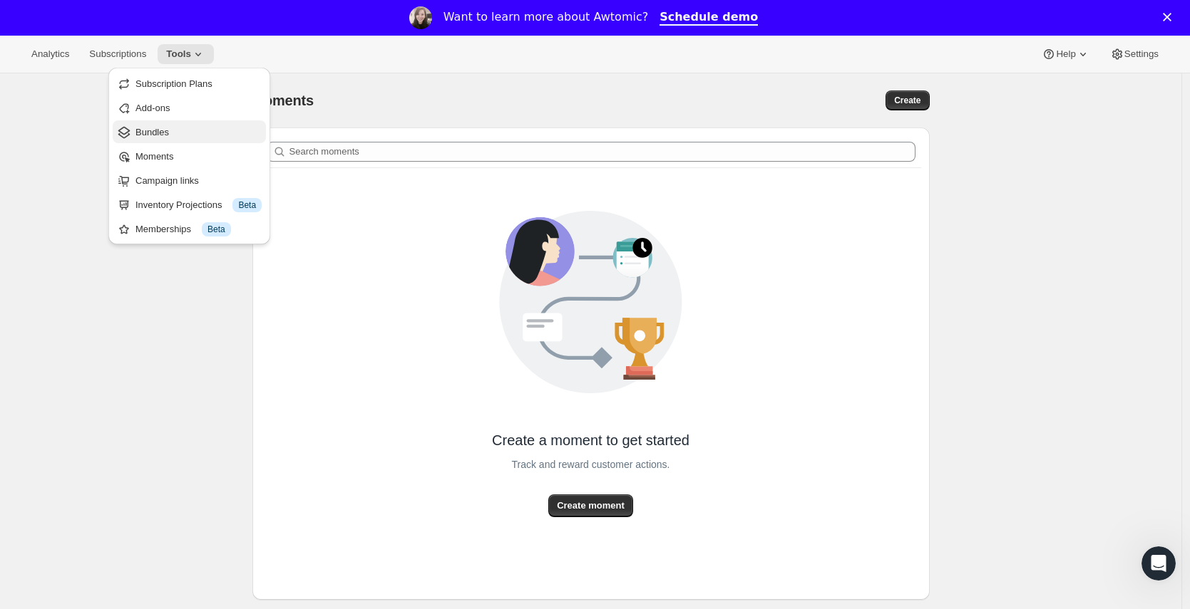
click at [173, 127] on span "Bundles" at bounding box center [198, 132] width 126 height 14
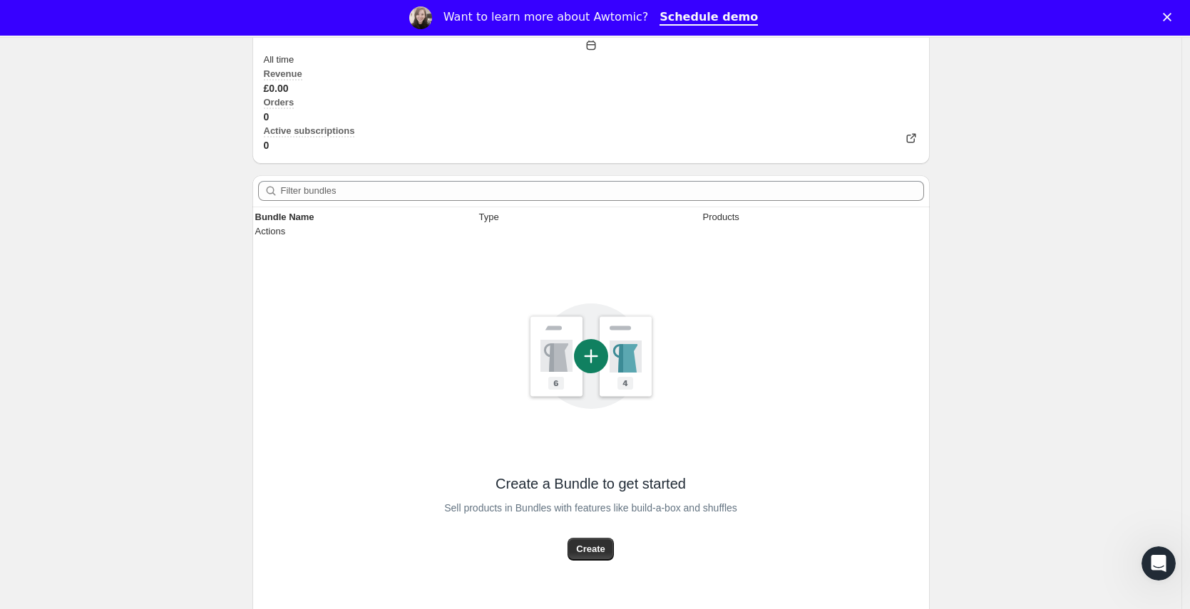
scroll to position [110, 0]
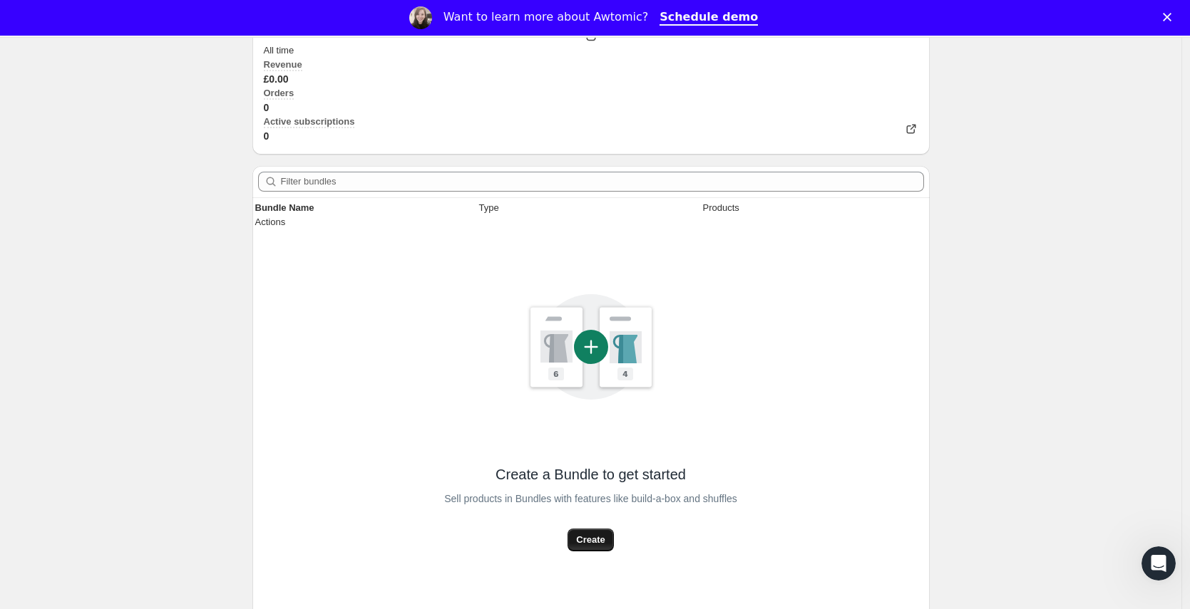
click at [591, 533] on span "Create" at bounding box center [590, 540] width 29 height 14
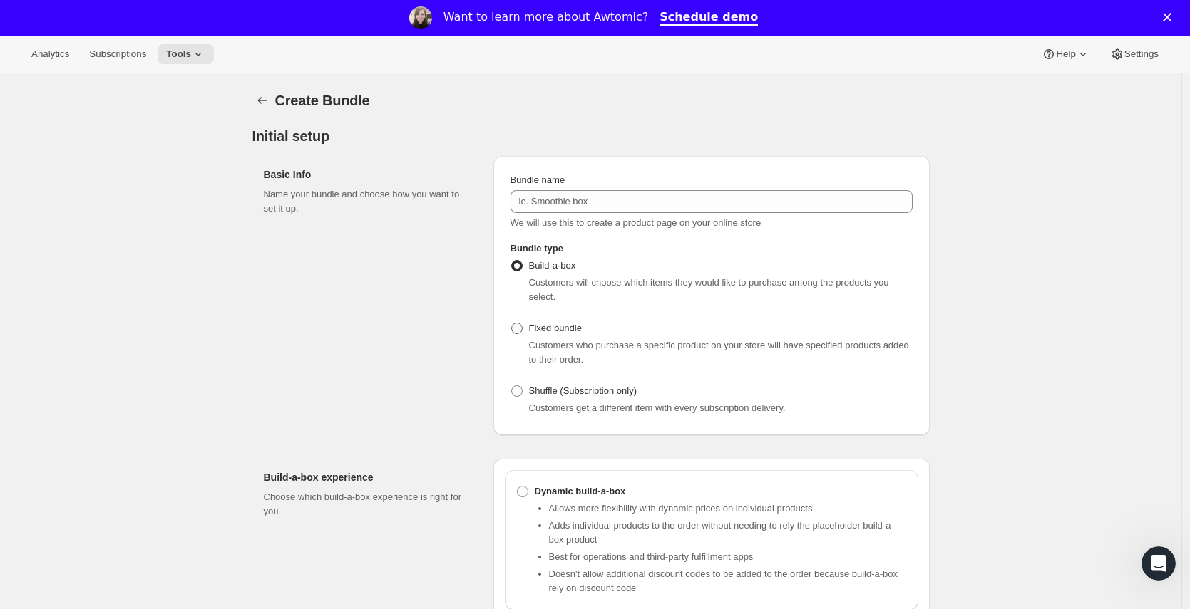
click at [537, 334] on span "Fixed bundle" at bounding box center [555, 328] width 53 height 11
click at [512, 324] on input "Fixed bundle" at bounding box center [511, 323] width 1 height 1
radio input "true"
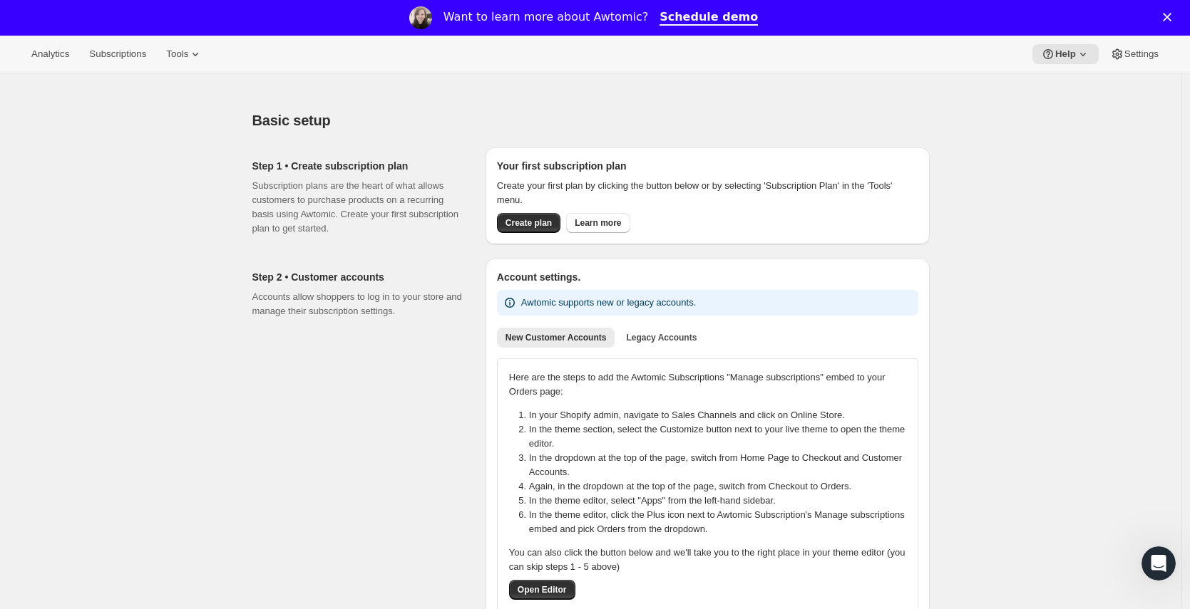
click at [1177, 16] on div "Close" at bounding box center [1170, 17] width 14 height 9
